Goal: Transaction & Acquisition: Purchase product/service

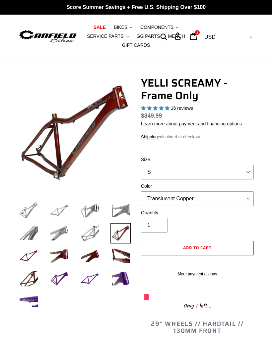
select select "highest-rating"
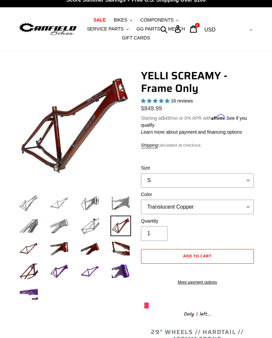
scroll to position [6, 0]
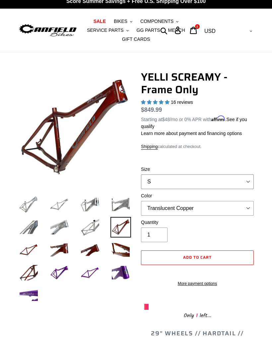
click at [246, 176] on select "S M L XL" at bounding box center [197, 181] width 113 height 15
select select "L"
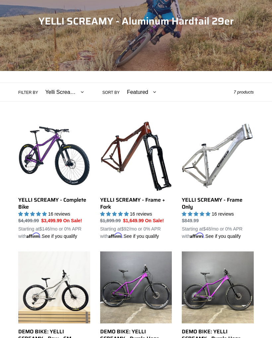
scroll to position [88, 0]
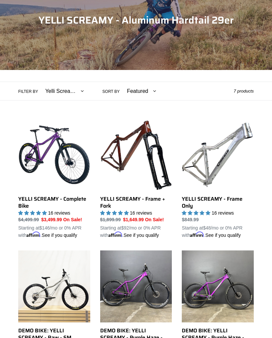
click at [221, 203] on link "YELLI SCREAMY - Frame Only" at bounding box center [218, 179] width 72 height 120
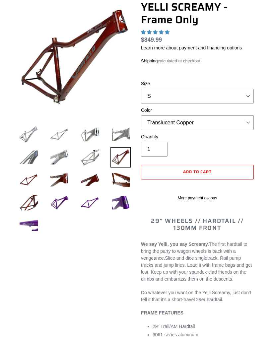
select select "highest-rating"
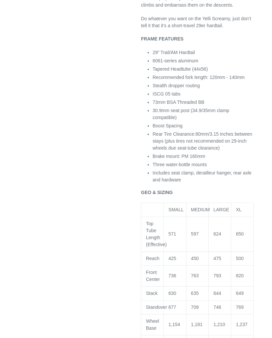
scroll to position [392, 0]
